Goal: Task Accomplishment & Management: Complete application form

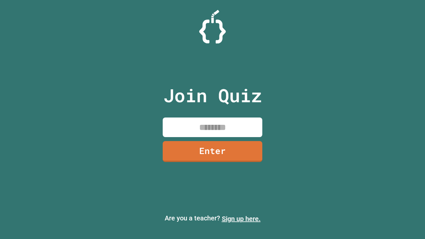
click at [241, 219] on link "Sign up here." at bounding box center [241, 219] width 39 height 8
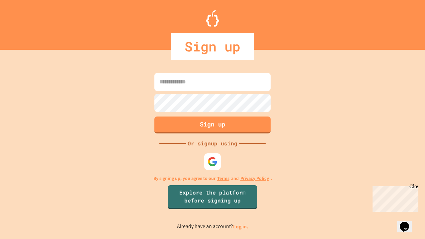
click at [241, 226] on link "Log in." at bounding box center [240, 226] width 15 height 7
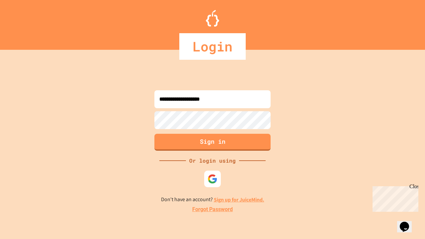
type input "**********"
